Goal: Information Seeking & Learning: Find specific fact

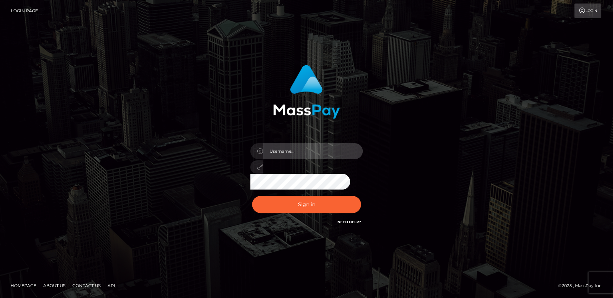
click at [321, 145] on input "text" at bounding box center [313, 151] width 100 height 16
type input "[PERSON_NAME].wowcan"
click at [252, 196] on button "Sign in" at bounding box center [306, 204] width 109 height 17
click at [311, 154] on input "text" at bounding box center [313, 151] width 100 height 16
type input "[PERSON_NAME].wowcan"
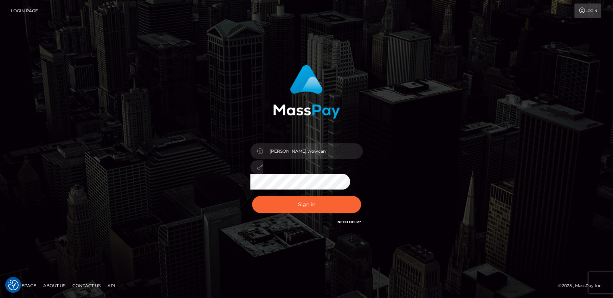
click at [252, 196] on button "Sign in" at bounding box center [306, 204] width 109 height 17
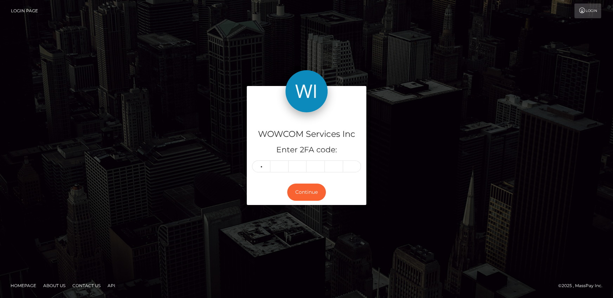
type input "3"
type input "7"
type input "4"
type input "6"
type input "0"
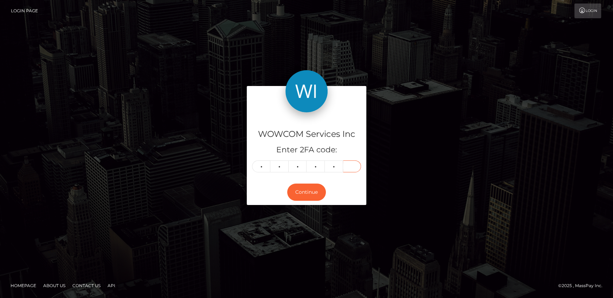
type input "4"
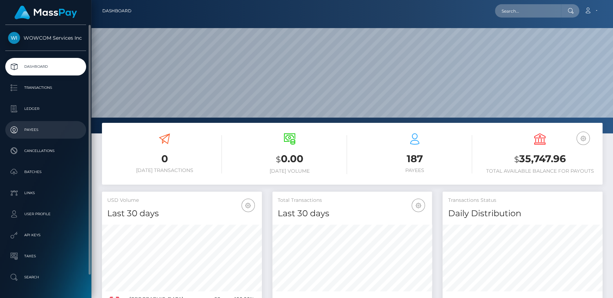
scroll to position [124, 160]
click at [43, 131] on p "Payees" at bounding box center [45, 130] width 75 height 11
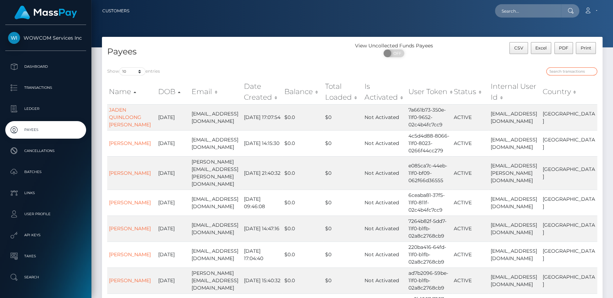
click at [564, 70] on input "search" at bounding box center [571, 71] width 51 height 8
paste input "galida2012@hotmail.com"
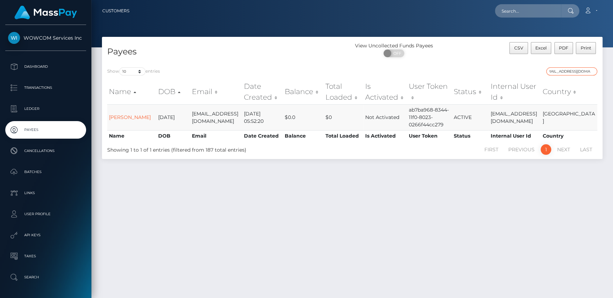
type input "galida2012@hotmail.com"
click at [383, 113] on td "Not Activated" at bounding box center [385, 117] width 44 height 26
click at [130, 114] on link "Johnathan Galida" at bounding box center [130, 117] width 42 height 6
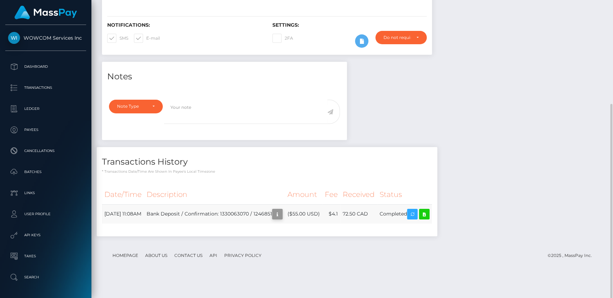
scroll to position [84, 160]
drag, startPoint x: 368, startPoint y: 235, endPoint x: 384, endPoint y: 238, distance: 16.2
click at [383, 224] on tr "August 28, 2025 11:08AM Bank Deposit / Confirmation: 1330063070 / 1246851 ($55.…" at bounding box center [267, 214] width 330 height 19
click at [510, 209] on div "Notes Note Type Compliance Clear Compliance General Note Type" at bounding box center [352, 153] width 511 height 182
click at [281, 224] on td "Bank Deposit / Confirmation: 1330063070 / 1246851" at bounding box center [214, 214] width 141 height 19
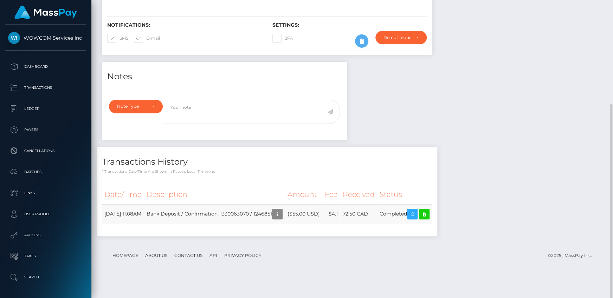
click at [281, 224] on td "Bank Deposit / Confirmation: 1330063070 / 1246851" at bounding box center [214, 214] width 141 height 19
click at [256, 224] on td "Bank Deposit / Confirmation: 1330063070 / 1246851" at bounding box center [214, 214] width 141 height 19
click at [283, 224] on td "Bank Deposit / Confirmation: 1330063070 / 1246851" at bounding box center [214, 214] width 141 height 19
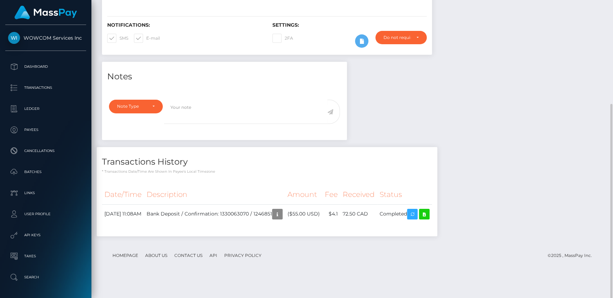
copy td "1246851"
click at [322, 224] on td "($55.00 USD)" at bounding box center [303, 214] width 37 height 19
drag, startPoint x: 137, startPoint y: 235, endPoint x: 162, endPoint y: 232, distance: 24.8
click at [144, 224] on td "[DATE] 11:08AM" at bounding box center [123, 214] width 42 height 19
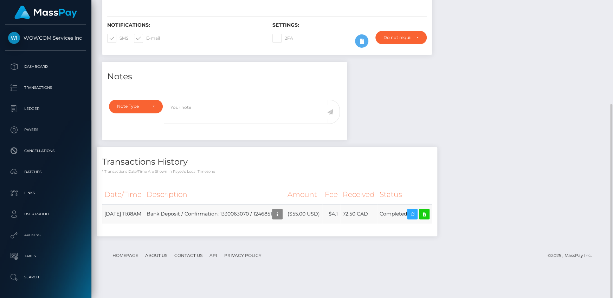
drag, startPoint x: 164, startPoint y: 233, endPoint x: 137, endPoint y: 238, distance: 27.6
click at [128, 224] on tr "August 28, 2025 11:08AM Bank Deposit / Confirmation: 1330063070 / 1246851 ($55.…" at bounding box center [267, 214] width 330 height 19
click at [144, 224] on td "August 28, 2025 11:08AM" at bounding box center [123, 214] width 42 height 19
click at [410, 224] on td "Completed" at bounding box center [404, 214] width 55 height 19
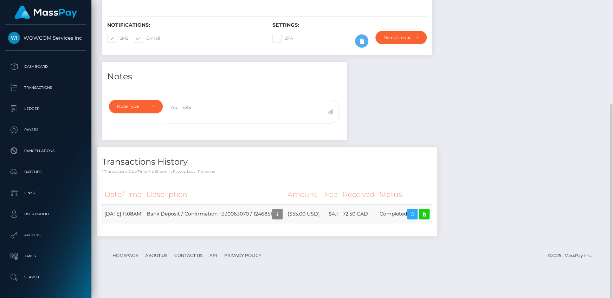
click at [410, 224] on td "Completed" at bounding box center [404, 214] width 55 height 19
click at [257, 224] on td "Bank Deposit / Confirmation: 1330063070 / 1246851" at bounding box center [214, 214] width 141 height 19
copy td "1330063070"
click at [377, 224] on td "72.50 CAD" at bounding box center [358, 214] width 37 height 19
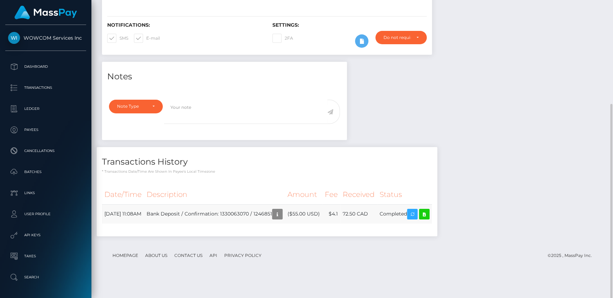
click at [377, 224] on td "72.50 CAD" at bounding box center [358, 214] width 37 height 19
click at [388, 264] on footer "Homepage About Us Contact Us API Privacy Policy © 2025 , MassPay Inc." at bounding box center [352, 256] width 500 height 25
drag, startPoint x: 401, startPoint y: 235, endPoint x: 414, endPoint y: 236, distance: 12.7
click at [414, 224] on tr "August 28, 2025 11:08AM Bank Deposit / Confirmation: 1330063070 / 1246851 ($55.…" at bounding box center [267, 214] width 330 height 19
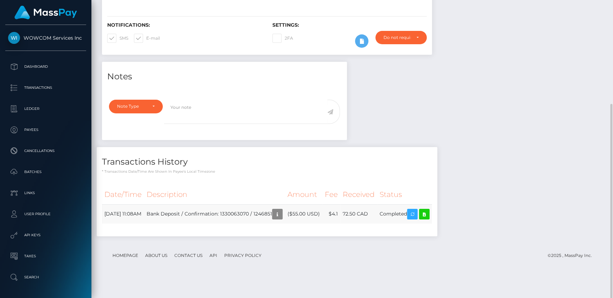
click at [414, 224] on td "Completed" at bounding box center [404, 214] width 55 height 19
click at [401, 224] on td "Completed" at bounding box center [404, 214] width 55 height 19
click at [428, 219] on icon at bounding box center [424, 214] width 8 height 9
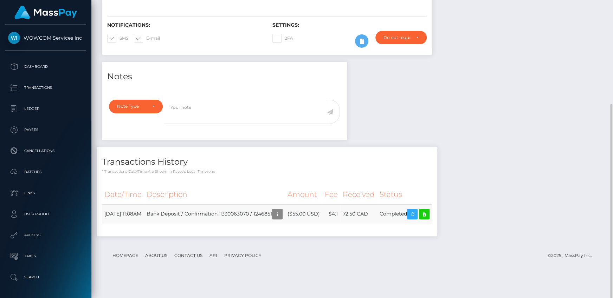
click at [267, 224] on td "Bank Deposit / Confirmation: 1330063070 / 1246851" at bounding box center [214, 214] width 141 height 19
click at [243, 224] on td "Bank Deposit / Confirmation: 1330063070 / 1246851" at bounding box center [214, 214] width 141 height 19
click at [212, 224] on td "Bank Deposit / Confirmation: 1330063070 / 1246851" at bounding box center [214, 214] width 141 height 19
drag, startPoint x: 166, startPoint y: 235, endPoint x: 293, endPoint y: 238, distance: 126.5
click at [285, 224] on td "Bank Deposit / Confirmation: 1330063070 / 1246851" at bounding box center [214, 214] width 141 height 19
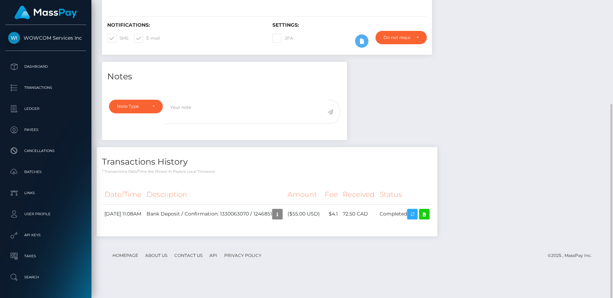
copy td "Bank Deposit / Confirmation: 1330063070 / 1246851"
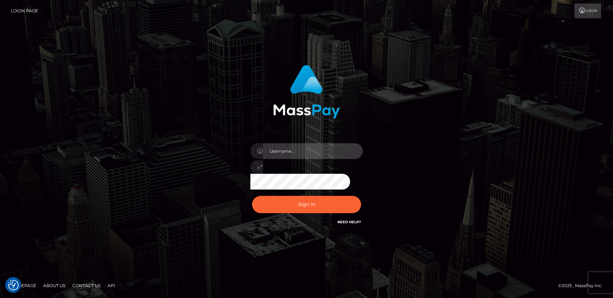
click at [319, 153] on input "text" at bounding box center [313, 151] width 100 height 16
type input "andy.wowcan"
click at [252, 196] on button "Sign in" at bounding box center [306, 204] width 109 height 17
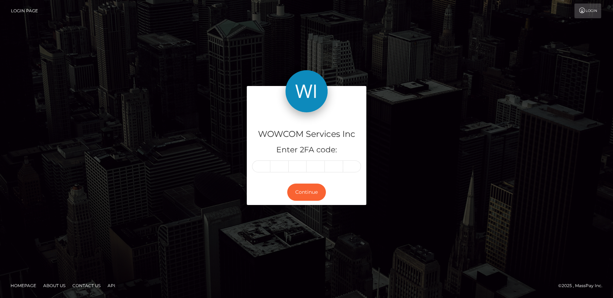
click at [268, 169] on input "text" at bounding box center [261, 167] width 18 height 12
type input "7"
type input "8"
type input "0"
type input "8"
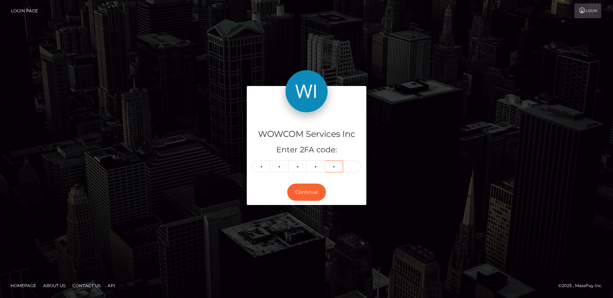
type input "4"
type input "1"
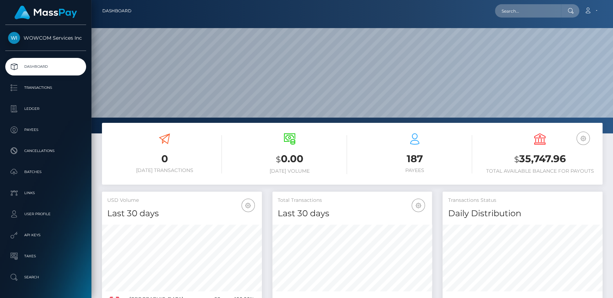
scroll to position [124, 160]
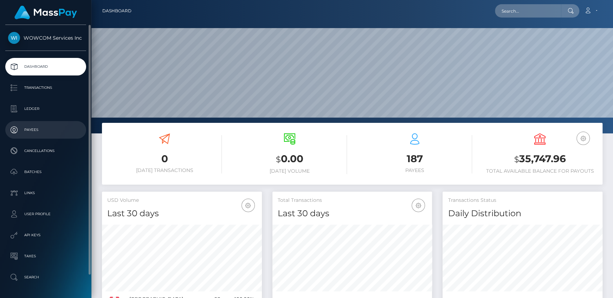
click at [35, 132] on p "Payees" at bounding box center [45, 130] width 75 height 11
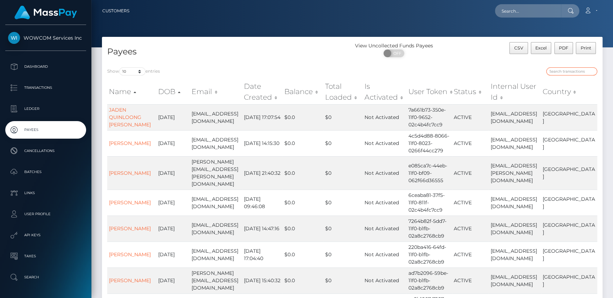
click at [558, 74] on input "search" at bounding box center [571, 71] width 51 height 8
paste input "[EMAIL_ADDRESS][DOMAIN_NAME]"
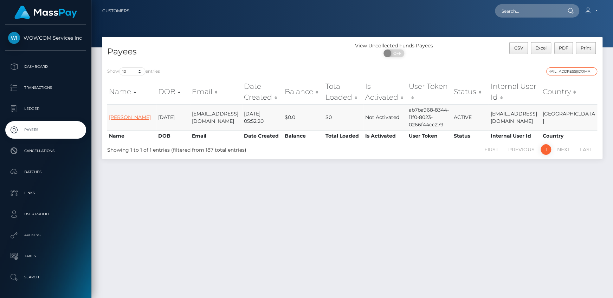
type input "[EMAIL_ADDRESS][DOMAIN_NAME]"
click at [126, 114] on link "Johnathan Galida" at bounding box center [130, 117] width 42 height 6
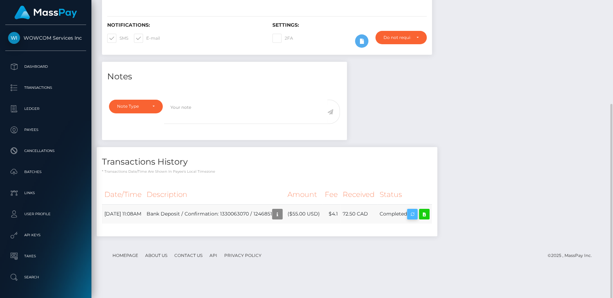
scroll to position [84, 160]
drag, startPoint x: 104, startPoint y: 234, endPoint x: 427, endPoint y: 232, distance: 323.0
click at [427, 224] on tr "August 28, 2025 11:08AM Bank Deposit / Confirmation: 1330063070 / 1246851 ($55.…" at bounding box center [267, 214] width 330 height 19
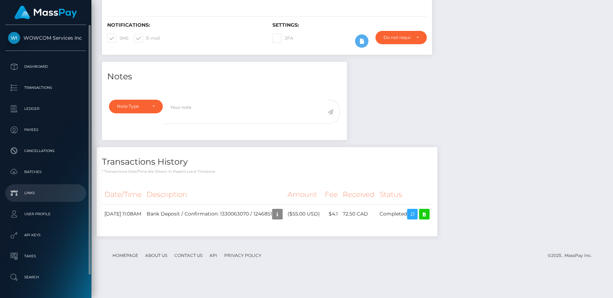
copy tr "August 28, 2025 11:08AM Bank Deposit / Confirmation: 1330063070 / 1246851 ($55.…"
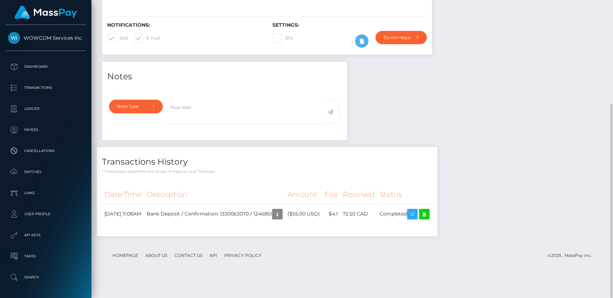
click at [260, 233] on div "Date/Time Description Amount Fee Received Status" at bounding box center [267, 208] width 330 height 47
drag, startPoint x: 169, startPoint y: 233, endPoint x: 293, endPoint y: 232, distance: 124.1
click at [285, 224] on td "Bank Deposit / Confirmation: 1330063070 / 1246851" at bounding box center [214, 214] width 141 height 19
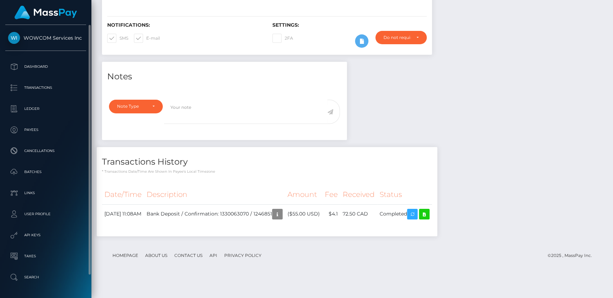
copy td "Bank Deposit / Confirmation: 1330063070 / 1246851"
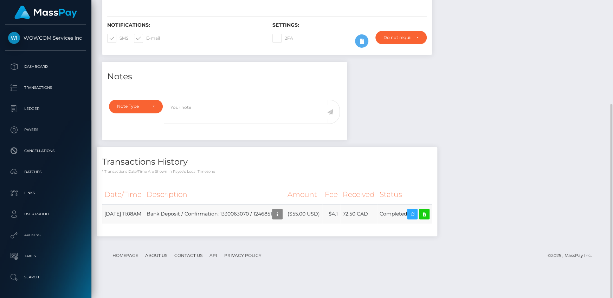
click at [142, 224] on td "August 28, 2025 11:08AM" at bounding box center [123, 214] width 42 height 19
drag, startPoint x: 103, startPoint y: 234, endPoint x: 293, endPoint y: 234, distance: 190.5
click at [293, 224] on tr "August 28, 2025 11:08AM Bank Deposit / Confirmation: 1330063070 / 1246851 ($55.…" at bounding box center [267, 214] width 330 height 19
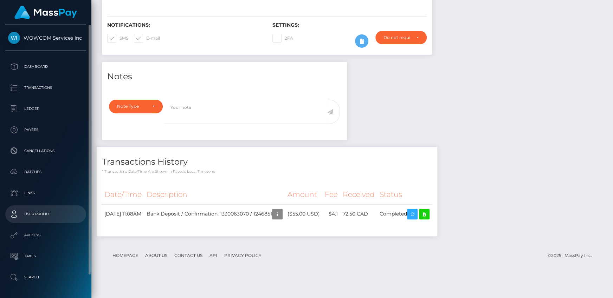
copy tr "August 28, 2025 11:08AM Bank Deposit / Confirmation: 1330063070 / 1246851"
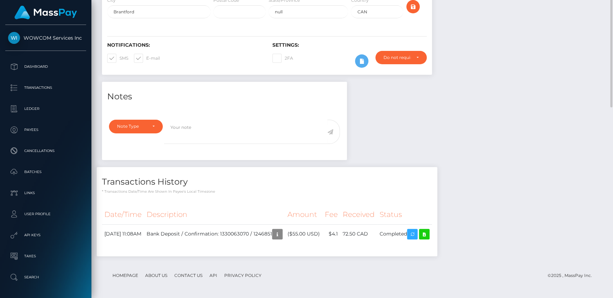
scroll to position [0, 0]
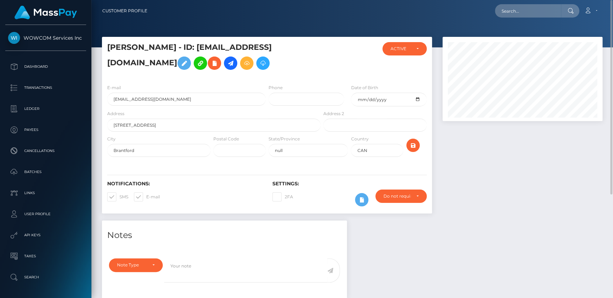
click at [180, 51] on h5 "Johnathan Galida - ID: 10332245galida2012@hotmail.com" at bounding box center [211, 57] width 209 height 31
click at [203, 53] on h5 "Johnathan Galida - ID: 10332245galida2012@hotmail.com" at bounding box center [211, 57] width 209 height 31
click at [195, 47] on h5 "Johnathan Galida - ID: 10332245galida2012@hotmail.com" at bounding box center [211, 57] width 209 height 31
drag, startPoint x: 108, startPoint y: 60, endPoint x: 243, endPoint y: 63, distance: 134.6
click at [243, 63] on h5 "Johnathan Galida - ID: 10332245galida2012@hotmail.com" at bounding box center [211, 57] width 209 height 31
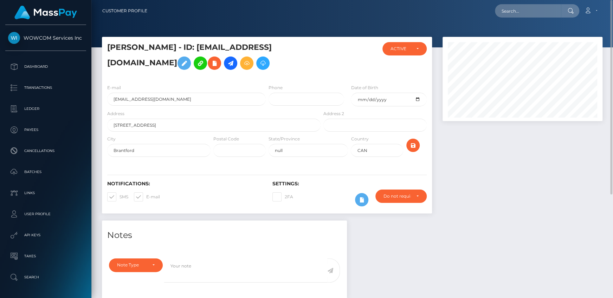
copy h5 "[EMAIL_ADDRESS][DOMAIN_NAME]"
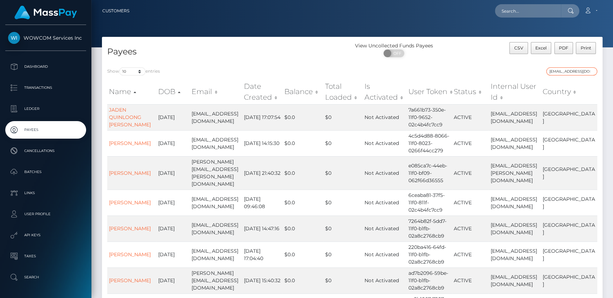
click at [557, 68] on input "[EMAIL_ADDRESS][DOMAIN_NAME]" at bounding box center [571, 71] width 51 height 8
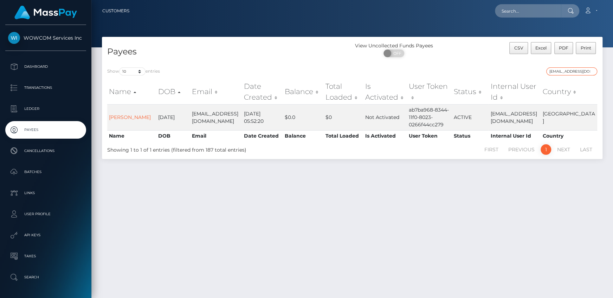
click at [557, 70] on input "[EMAIL_ADDRESS][DOMAIN_NAME]" at bounding box center [571, 71] width 51 height 8
drag, startPoint x: 415, startPoint y: 110, endPoint x: 453, endPoint y: 124, distance: 40.2
click at [452, 124] on td "ab7ba968-8344-11f0-8023-0266f44cc279" at bounding box center [429, 117] width 45 height 26
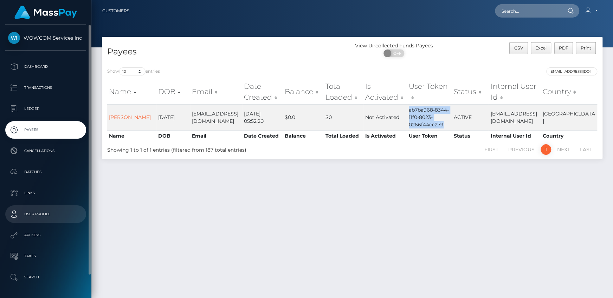
copy td "ab7ba968-8344-11f0-8023-0266f44cc279"
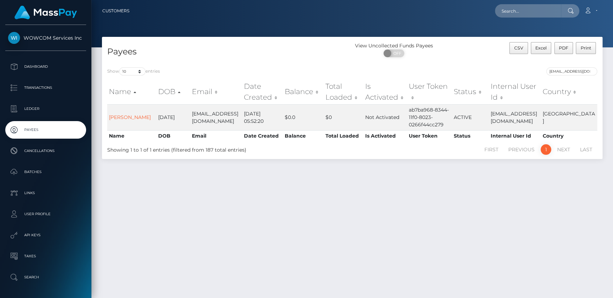
click at [417, 154] on ul "First Previous 1 Next Last" at bounding box center [456, 149] width 281 height 11
drag, startPoint x: 201, startPoint y: 120, endPoint x: 187, endPoint y: 116, distance: 15.3
click at [190, 116] on td "[EMAIL_ADDRESS][DOMAIN_NAME]" at bounding box center [216, 117] width 52 height 26
copy td "[EMAIL_ADDRESS][DOMAIN_NAME]"
drag, startPoint x: 495, startPoint y: 117, endPoint x: 542, endPoint y: 121, distance: 46.5
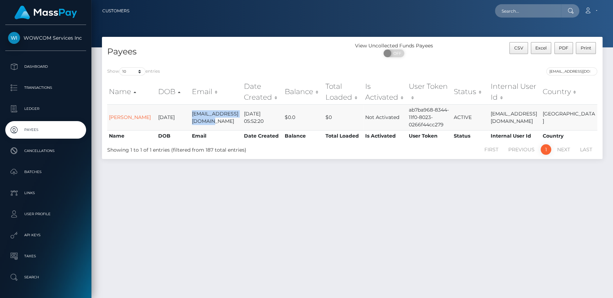
click at [542, 121] on tr "[PERSON_NAME] [DATE] [EMAIL_ADDRESS][DOMAIN_NAME] [DATE] 05:52:20 $0.0 $0 Not A…" at bounding box center [352, 117] width 490 height 26
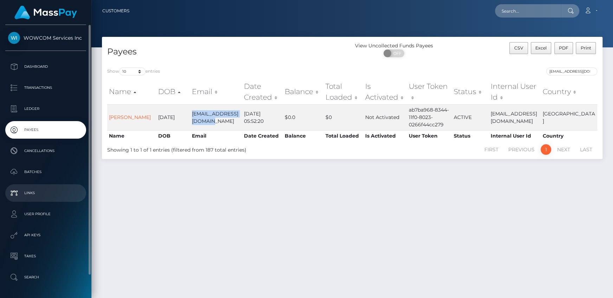
copy tr "[EMAIL_ADDRESS][DOMAIN_NAME]"
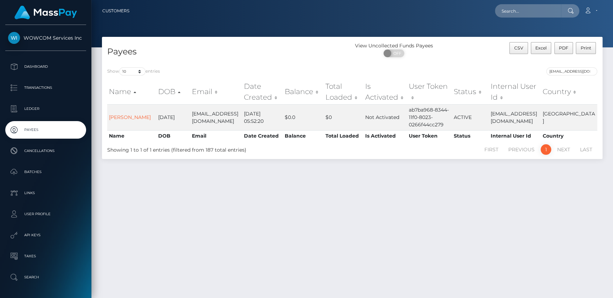
click at [398, 166] on div "Payees View Uncollected Funds Payees ON OFF CSV Excel PDF Print Show 10 25 50 1…" at bounding box center [352, 164] width 522 height 255
click at [598, 11] on link "Account" at bounding box center [590, 11] width 21 height 15
click at [565, 42] on link "Logout" at bounding box center [574, 45] width 56 height 13
